Goal: Check status: Check status

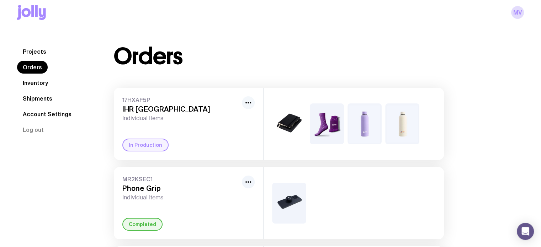
click at [245, 103] on circle "button" at bounding box center [245, 102] width 1 height 1
drag, startPoint x: 142, startPoint y: 103, endPoint x: 135, endPoint y: 97, distance: 9.6
click at [142, 103] on span "17HXAF5P" at bounding box center [180, 99] width 117 height 7
drag, startPoint x: 135, startPoint y: 97, endPoint x: 30, endPoint y: 70, distance: 108.2
click at [133, 97] on span "17HXAF5P" at bounding box center [180, 99] width 117 height 7
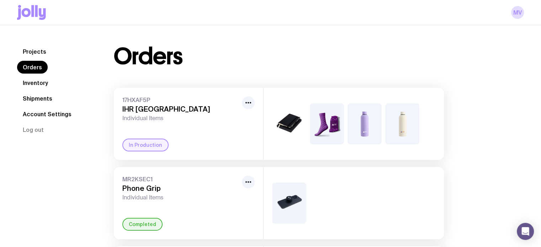
click at [34, 81] on link "Inventory" at bounding box center [35, 82] width 37 height 13
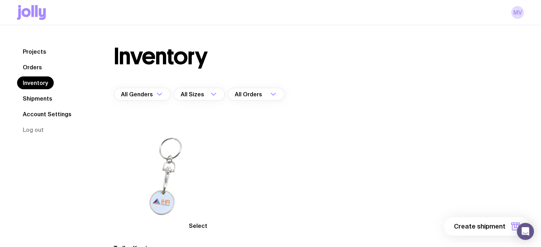
click at [32, 101] on link "Shipments" at bounding box center [37, 98] width 41 height 13
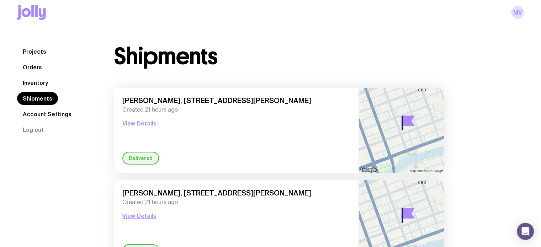
click at [370, 57] on div "Shipments" at bounding box center [279, 56] width 330 height 23
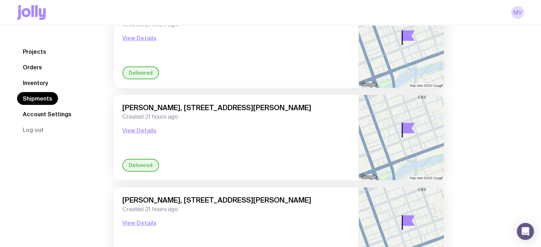
click at [39, 62] on link "Orders" at bounding box center [32, 67] width 31 height 13
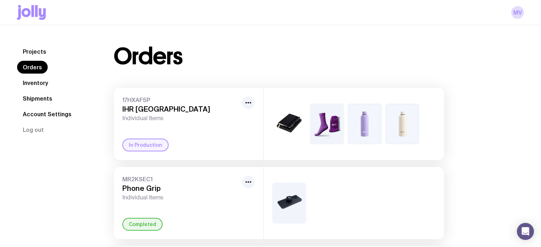
click at [338, 124] on img at bounding box center [327, 123] width 34 height 41
click at [139, 147] on div "In Production" at bounding box center [145, 145] width 46 height 13
click at [135, 97] on span "17HXAF5P" at bounding box center [180, 99] width 117 height 7
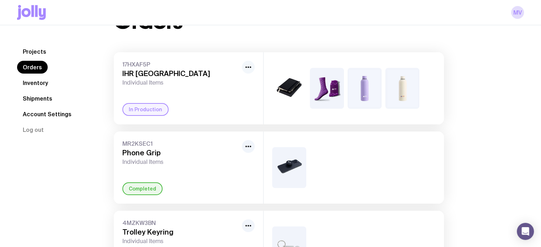
click at [245, 63] on icon "button" at bounding box center [248, 67] width 9 height 9
click at [298, 81] on img at bounding box center [289, 88] width 34 height 41
click at [37, 102] on link "Shipments" at bounding box center [37, 98] width 41 height 13
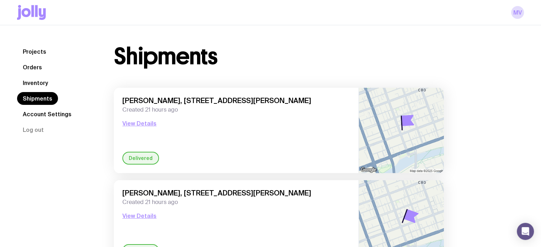
click at [43, 49] on link "Projects" at bounding box center [34, 51] width 35 height 13
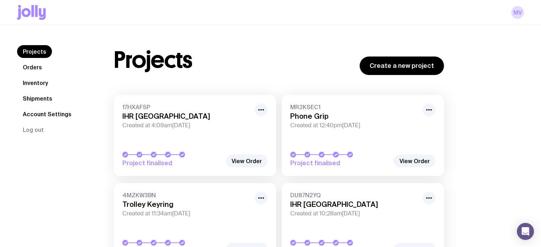
click at [149, 130] on link "17HXAF5P IHR Australia Created at 4:09am, Fri 22nd Aug 2025 Project finalised" at bounding box center [195, 135] width 162 height 81
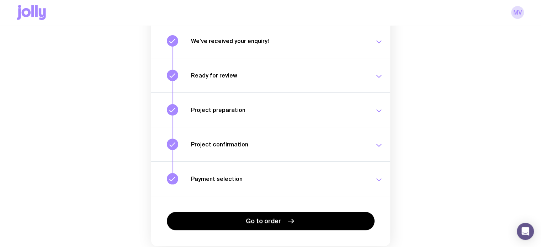
scroll to position [122, 0]
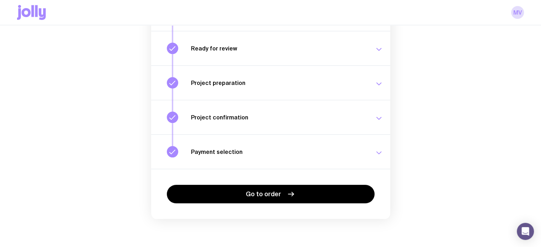
click at [235, 156] on div "Payment selection Choose your payment option to finalise your swag project. Fri…" at bounding box center [287, 151] width 192 height 11
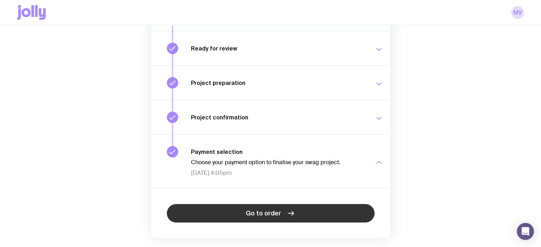
click at [279, 210] on span "Go to order" at bounding box center [263, 213] width 35 height 9
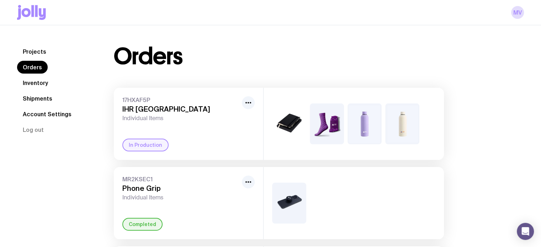
click at [62, 113] on link "Account Settings" at bounding box center [47, 114] width 60 height 13
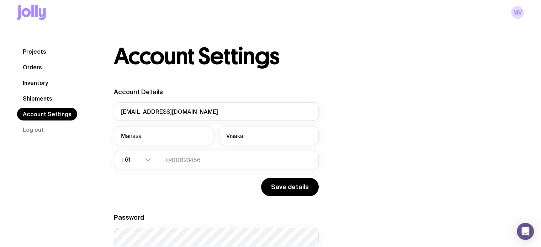
click at [52, 97] on link "Shipments" at bounding box center [37, 98] width 41 height 13
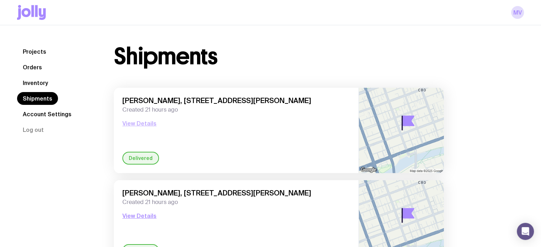
click at [137, 122] on button "View Details" at bounding box center [139, 123] width 34 height 9
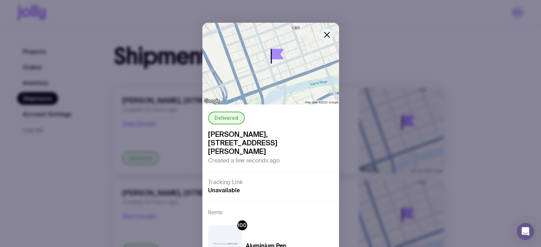
drag, startPoint x: 320, startPoint y: 34, endPoint x: 297, endPoint y: 40, distance: 23.5
click at [322, 35] on icon "button" at bounding box center [326, 35] width 9 height 9
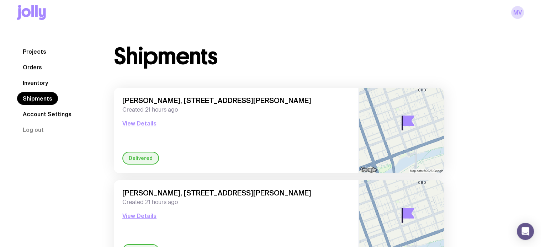
click at [34, 79] on link "Inventory" at bounding box center [35, 82] width 37 height 13
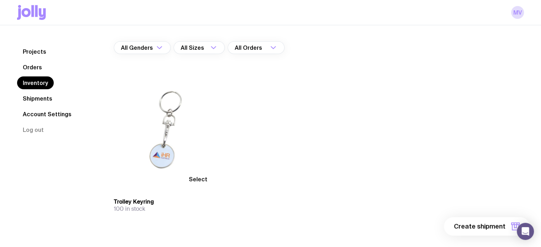
scroll to position [60, 0]
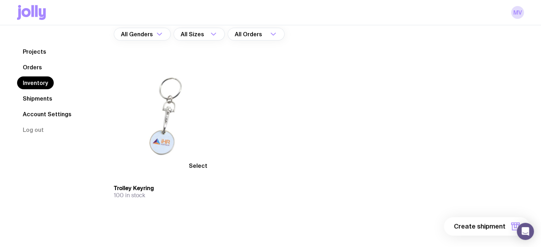
click at [190, 165] on span "Select" at bounding box center [198, 165] width 18 height 7
click at [0, 0] on input "Select" at bounding box center [0, 0] width 0 height 0
drag, startPoint x: 313, startPoint y: 137, endPoint x: 298, endPoint y: 135, distance: 15.1
click at [311, 137] on div "Selected Trolley Keyring 100 in stock" at bounding box center [279, 140] width 330 height 176
click at [31, 65] on link "Orders" at bounding box center [32, 67] width 31 height 13
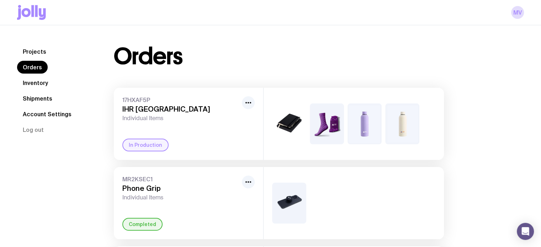
click at [143, 143] on div "In Production" at bounding box center [145, 145] width 46 height 13
click at [338, 123] on img at bounding box center [327, 123] width 34 height 41
click at [337, 124] on img at bounding box center [327, 123] width 34 height 41
drag, startPoint x: 337, startPoint y: 125, endPoint x: 277, endPoint y: 112, distance: 61.9
click at [336, 125] on img at bounding box center [327, 123] width 34 height 41
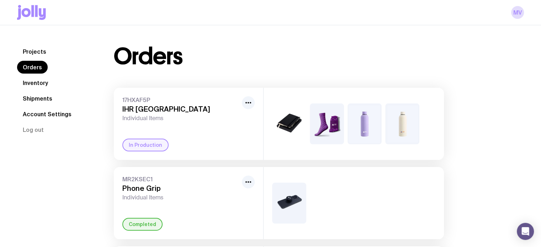
click at [277, 112] on img at bounding box center [289, 123] width 34 height 41
click at [381, 113] on div at bounding box center [353, 124] width 180 height 72
click at [38, 89] on link "Inventory" at bounding box center [35, 82] width 37 height 13
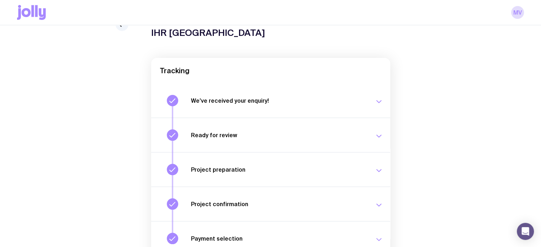
scroll to position [122, 0]
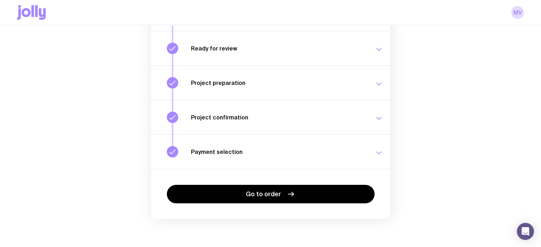
click at [233, 48] on h3 "Ready for review" at bounding box center [278, 48] width 175 height 7
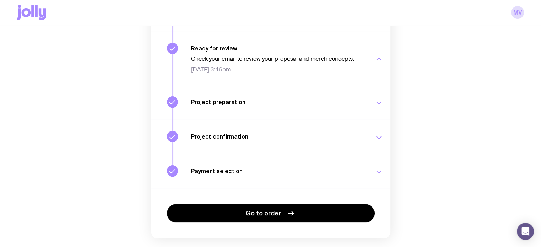
click at [214, 98] on div "Project preparation Your project details are ready for review. [DATE] 3:56pm" at bounding box center [287, 101] width 192 height 11
